Goal: Transaction & Acquisition: Purchase product/service

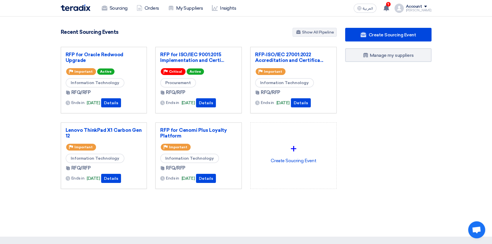
click at [386, 177] on div "Create Sourcing Event Manage my suppliers" at bounding box center [388, 120] width 95 height 184
click at [389, 9] on use at bounding box center [386, 8] width 6 height 6
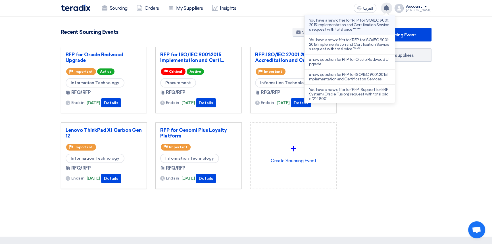
click at [346, 23] on p "You have a new offer for 'RFP for ISO/IEC 9001:2015 Implementation and Certific…" at bounding box center [349, 25] width 81 height 14
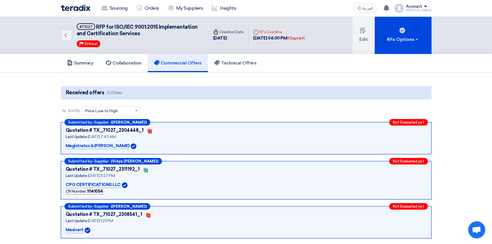
click at [261, 105] on app-buyer-offers "Received offers 5 Offers Sort By Sort by × Price Low to High × Submitted by – S…" at bounding box center [246, 193] width 371 height 214
click at [77, 9] on img at bounding box center [76, 8] width 30 height 7
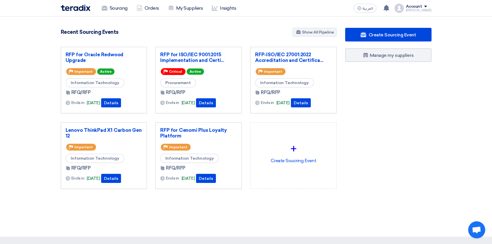
click at [472, 12] on nav "Sourcing Orders My Suppliers Insights العربية ع You have a new offer for 'RFP f…" at bounding box center [246, 8] width 492 height 16
click at [104, 131] on link "Lenovo ThinkPad X1 Carbon Gen 12" at bounding box center [104, 132] width 77 height 11
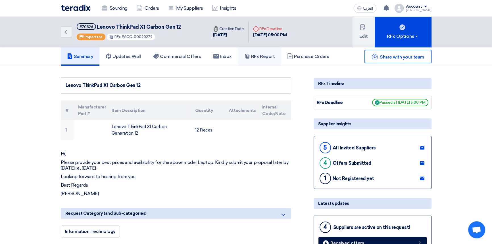
click at [264, 58] on h5 "RFx Report" at bounding box center [259, 57] width 30 height 6
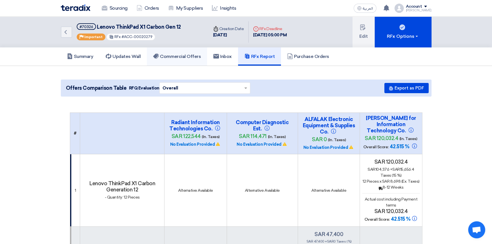
click at [184, 58] on h5 "Commercial Offers" at bounding box center [177, 57] width 48 height 6
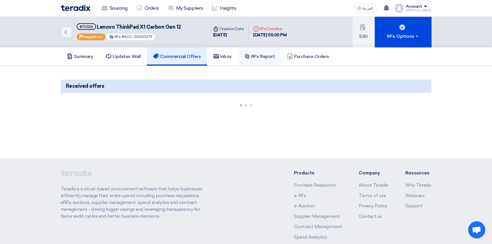
click at [268, 58] on h5 "RFx Report" at bounding box center [259, 57] width 30 height 6
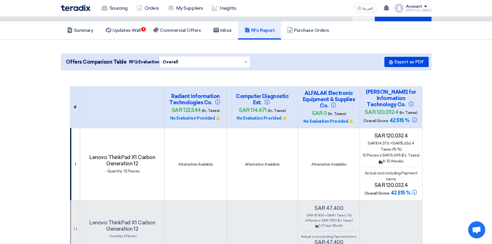
scroll to position [26, 0]
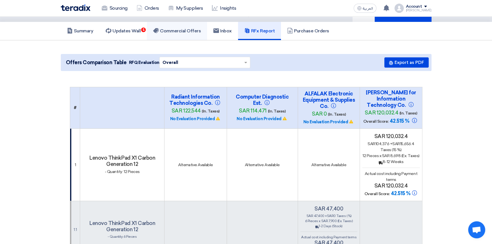
click at [171, 29] on h5 "Commercial Offers" at bounding box center [177, 31] width 48 height 6
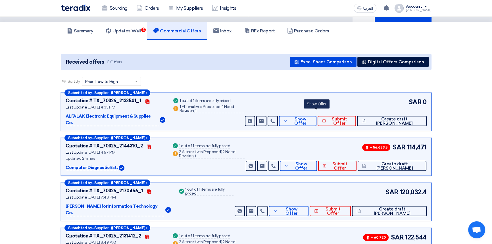
drag, startPoint x: 322, startPoint y: 116, endPoint x: 446, endPoint y: 134, distance: 125.7
click at [446, 134] on section "Received offers 5 Offers Excel Sheet Comparison Digital Offers Comparison Sort …" at bounding box center [246, 173] width 492 height 266
click at [312, 117] on span "Show Offer" at bounding box center [300, 121] width 23 height 9
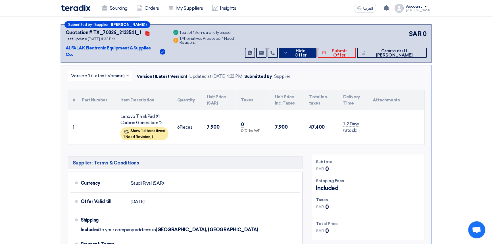
scroll to position [77, 0]
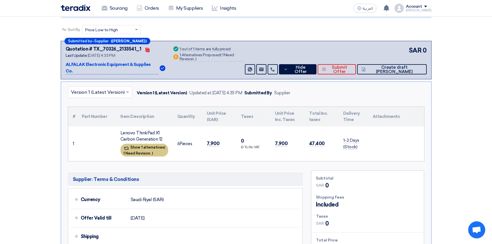
click at [143, 144] on div "Show 1 alternatives ( 1 Need Revision, )" at bounding box center [144, 150] width 48 height 13
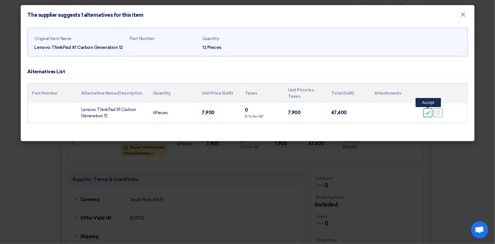
click at [428, 112] on icon "Accept" at bounding box center [428, 112] width 5 height 5
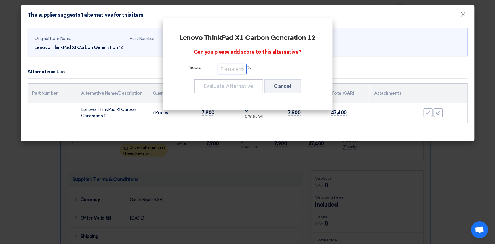
click at [226, 69] on input "number" at bounding box center [232, 69] width 28 height 10
type input "100"
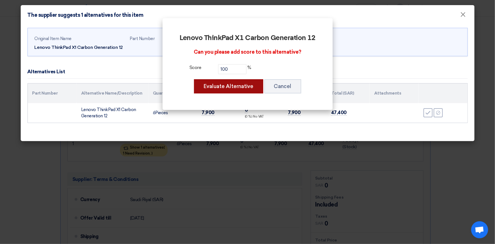
click at [224, 86] on button "Evaluate Alternative" at bounding box center [228, 86] width 69 height 14
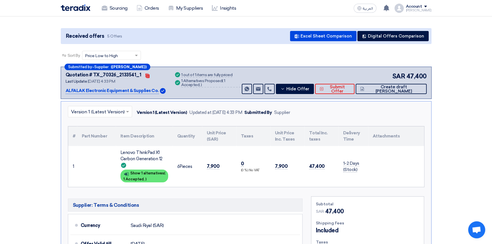
scroll to position [0, 0]
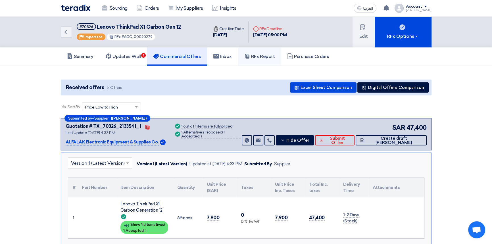
click at [262, 55] on h5 "RFx Report" at bounding box center [259, 57] width 30 height 6
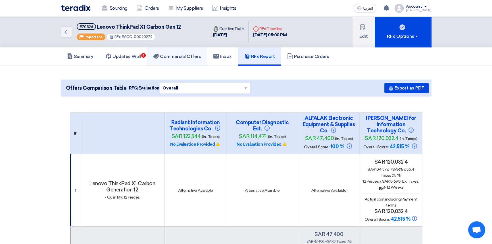
click at [176, 58] on h5 "Commercial Offers" at bounding box center [177, 57] width 48 height 6
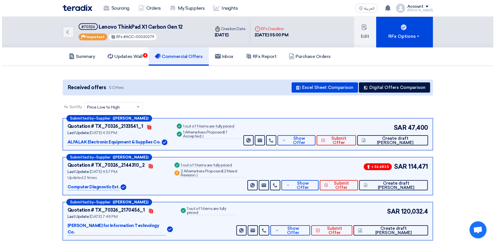
scroll to position [26, 0]
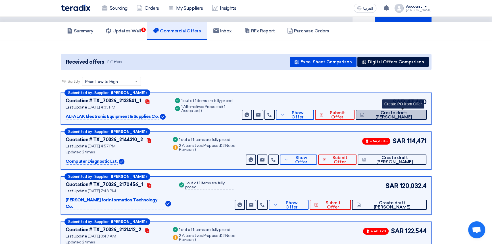
click at [400, 114] on span "Create draft [PERSON_NAME]" at bounding box center [393, 115] width 57 height 9
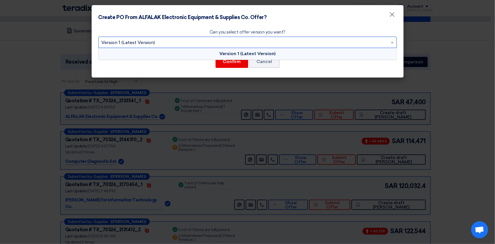
click at [157, 43] on input "text" at bounding box center [245, 42] width 287 height 9
click at [157, 40] on input "text" at bounding box center [245, 42] width 287 height 9
click at [184, 54] on div "Version 1 (Latest Version)" at bounding box center [248, 53] width 298 height 11
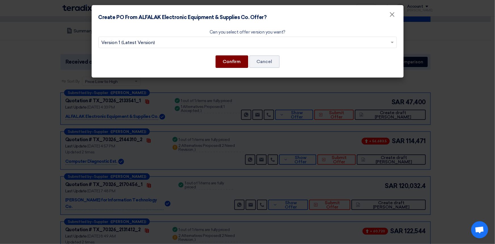
click at [236, 62] on button "Confirm" at bounding box center [232, 61] width 33 height 12
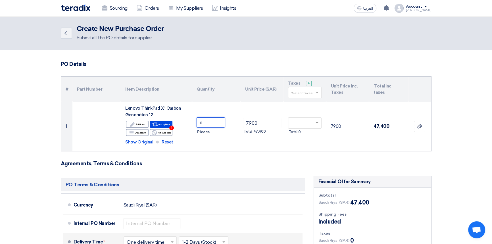
drag, startPoint x: 209, startPoint y: 123, endPoint x: 251, endPoint y: 234, distance: 118.4
click at [185, 122] on tr "1 Lenovo ThinkPad X1 Carbon Generation 12 Edit Edit item Alternative Breakdown …" at bounding box center [246, 126] width 370 height 49
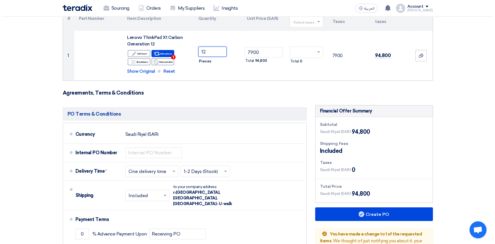
scroll to position [77, 0]
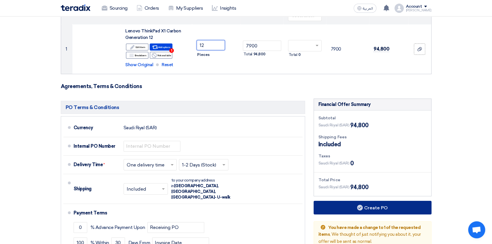
type input "12"
click at [373, 206] on button "Create PO" at bounding box center [372, 208] width 118 height 14
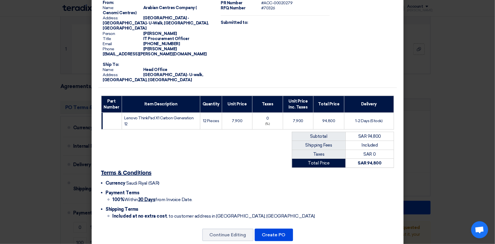
scroll to position [30, 0]
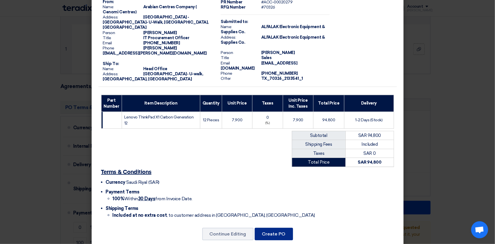
click at [275, 228] on button "Create PO" at bounding box center [274, 234] width 38 height 12
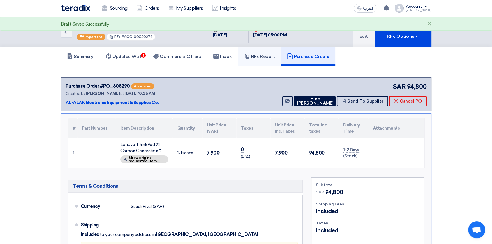
click at [267, 56] on h5 "RFx Report" at bounding box center [259, 57] width 30 height 6
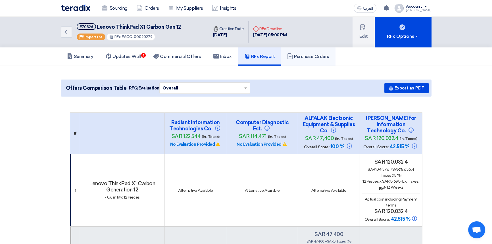
click at [303, 57] on h5 "Purchase Orders" at bounding box center [308, 57] width 42 height 6
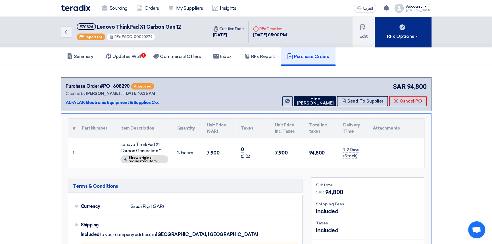
click at [405, 34] on div "RFx Options" at bounding box center [403, 36] width 32 height 7
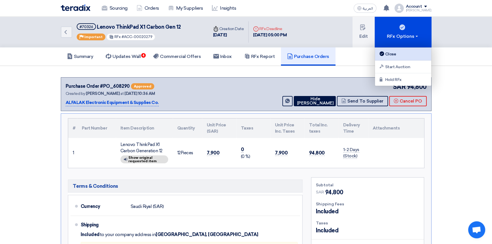
click at [397, 53] on div "Close" at bounding box center [402, 54] width 49 height 7
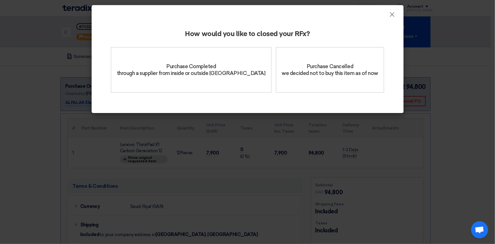
click at [219, 13] on div "×" at bounding box center [248, 11] width 312 height 13
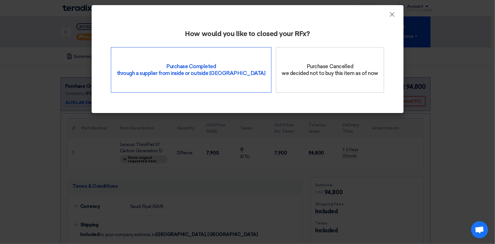
click at [196, 77] on div "Purchase Completed through a supplier from inside or outside Teradix" at bounding box center [191, 69] width 161 height 45
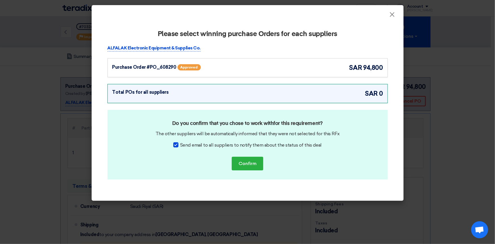
click at [213, 69] on div "Purchase Order #PO_608290 Approved" at bounding box center [167, 67] width 111 height 9
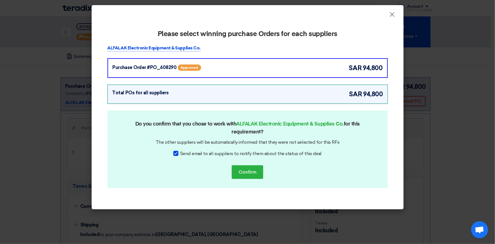
click at [179, 151] on div at bounding box center [175, 153] width 5 height 5
click at [180, 150] on input "Send email to all suppliers to notify them about the status of this deal" at bounding box center [182, 152] width 4 height 4
checkbox input "false"
click at [250, 172] on button "Confirm" at bounding box center [248, 172] width 32 height 14
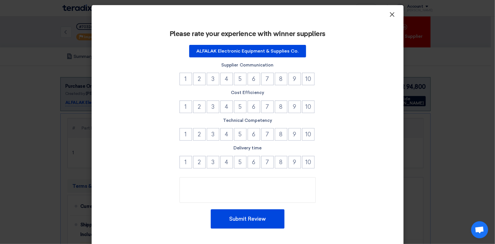
click at [390, 15] on span "×" at bounding box center [393, 15] width 6 height 11
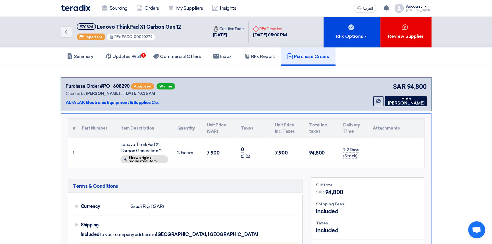
click at [80, 7] on img at bounding box center [76, 8] width 30 height 7
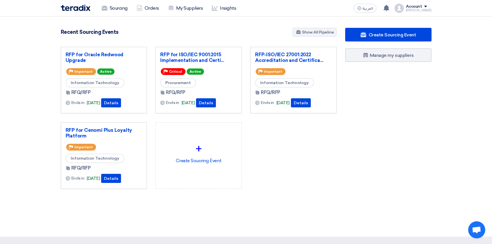
click at [394, 95] on div "Create Sourcing Event Manage my suppliers" at bounding box center [388, 120] width 95 height 184
click at [300, 166] on div "RFP for Oracle Redwood Upgrade Priority Important Active Information Technology…" at bounding box center [199, 122] width 284 height 151
click at [119, 132] on link "RFP for Cenomi Plus Loyalty Platform" at bounding box center [104, 132] width 77 height 11
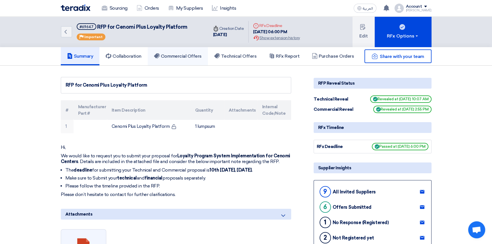
click at [181, 59] on link "Commercial Offers" at bounding box center [178, 56] width 60 height 18
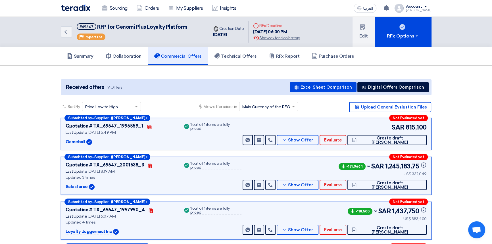
click at [69, 8] on img at bounding box center [76, 8] width 30 height 7
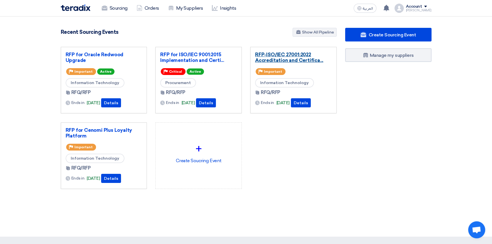
click at [289, 54] on link "RFP-ISO/IEC 27001:2022 Accreditation and Certifica..." at bounding box center [293, 57] width 77 height 11
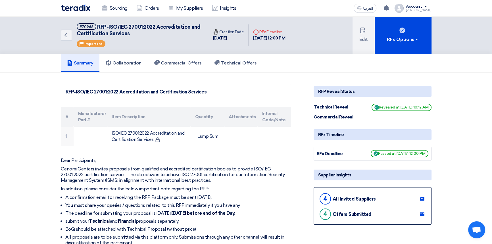
click at [392, 115] on div "Commercial Reveal" at bounding box center [372, 117] width 118 height 7
click at [162, 66] on link "Commercial Offers" at bounding box center [178, 63] width 60 height 18
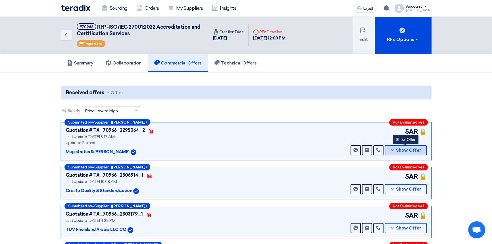
click at [399, 150] on span "Show Offer" at bounding box center [408, 150] width 25 height 4
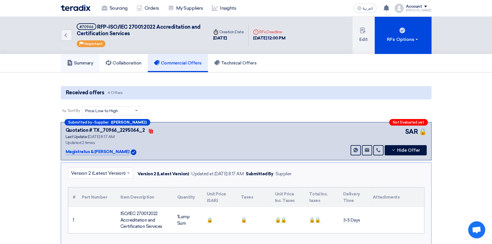
click at [87, 63] on h5 "Summary" at bounding box center [80, 63] width 26 height 6
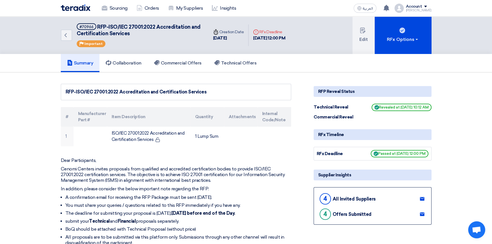
click at [389, 114] on div "Commercial Reveal" at bounding box center [372, 117] width 118 height 7
click at [76, 8] on img at bounding box center [76, 8] width 30 height 7
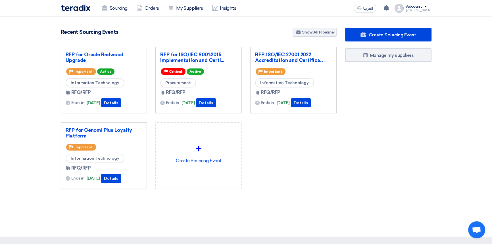
click at [288, 160] on div "RFP for Oracle Redwood Upgrade Priority Important Active Information Technology…" at bounding box center [199, 122] width 284 height 151
